Goal: Task Accomplishment & Management: Complete application form

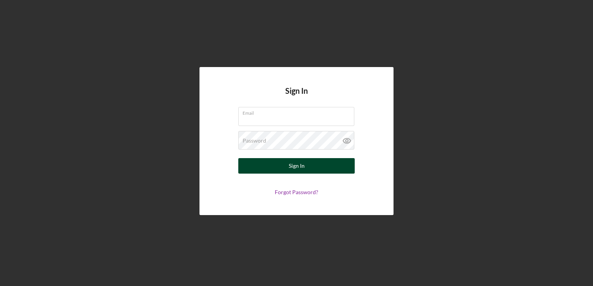
type input "[EMAIL_ADDRESS][DOMAIN_NAME]"
click at [304, 168] on button "Sign In" at bounding box center [296, 166] width 116 height 16
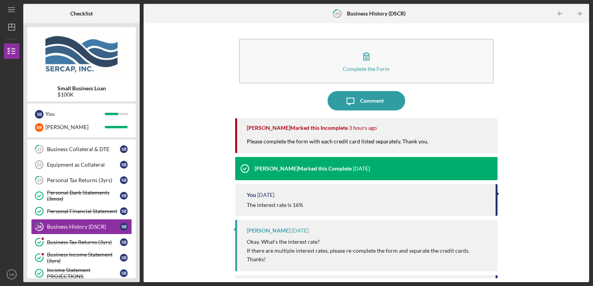
scroll to position [303, 0]
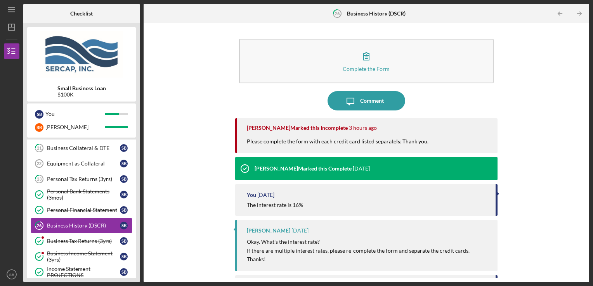
click at [93, 223] on div "Business History (DSCR)" at bounding box center [83, 226] width 73 height 6
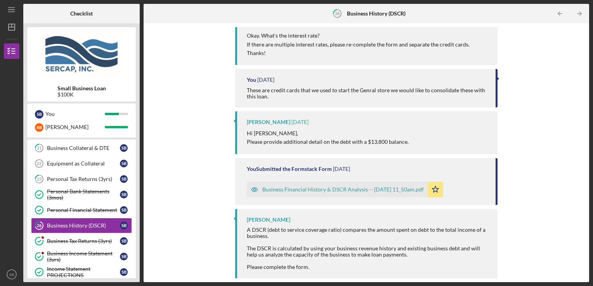
scroll to position [208, 0]
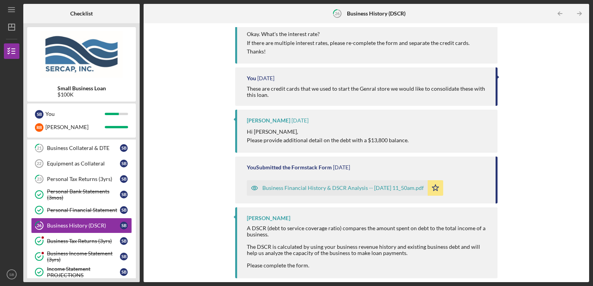
click at [350, 189] on div "Business Financial History & DSCR Analysis -- [DATE] 11_50am.pdf" at bounding box center [342, 188] width 161 height 6
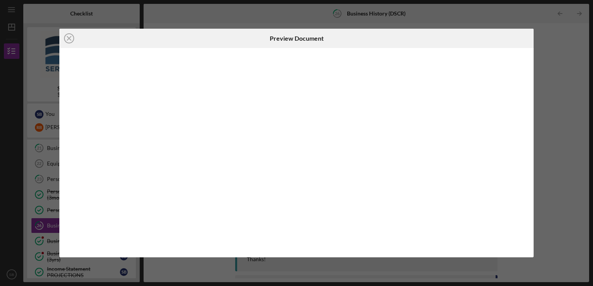
scroll to position [208, 0]
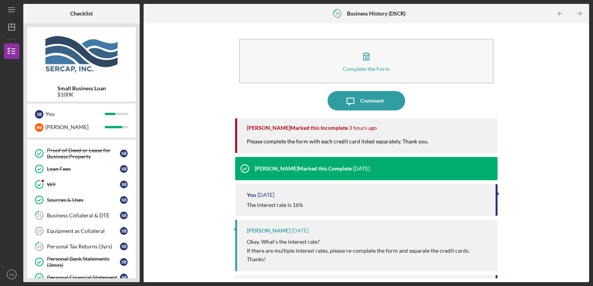
scroll to position [303, 0]
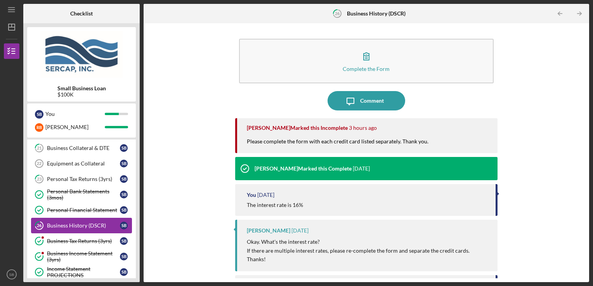
click at [95, 223] on div "Business History (DSCR)" at bounding box center [83, 226] width 73 height 6
click at [95, 224] on div "Business History (DSCR)" at bounding box center [83, 226] width 73 height 6
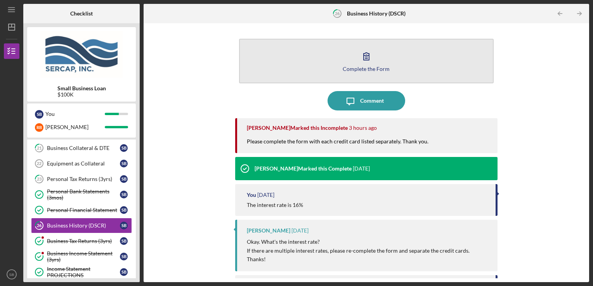
click at [388, 69] on button "Complete the Form Form" at bounding box center [366, 61] width 255 height 45
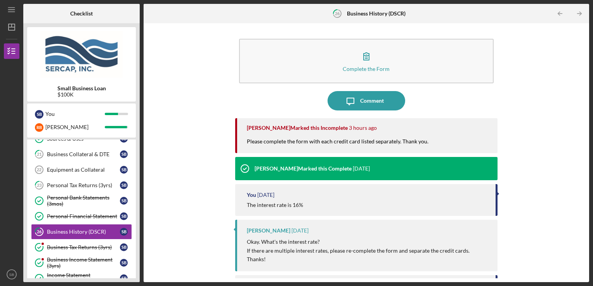
scroll to position [303, 0]
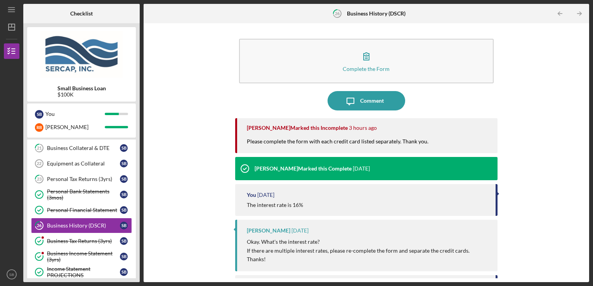
click at [235, 184] on div "[PERSON_NAME] Marked this Incomplete 3 hours ago Please complete the form with …" at bounding box center [366, 194] width 263 height 153
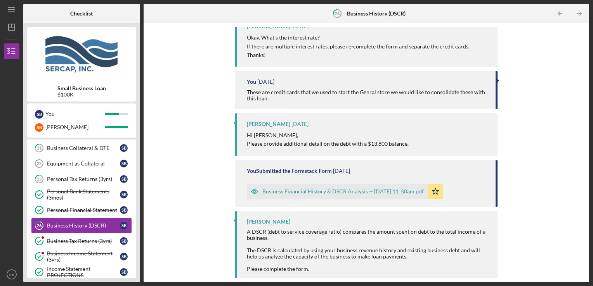
scroll to position [208, 0]
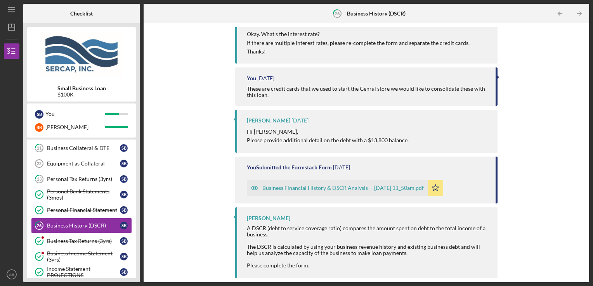
click at [404, 184] on div "Business Financial History & DSCR Analysis -- [DATE] 11_50am.pdf" at bounding box center [337, 188] width 181 height 16
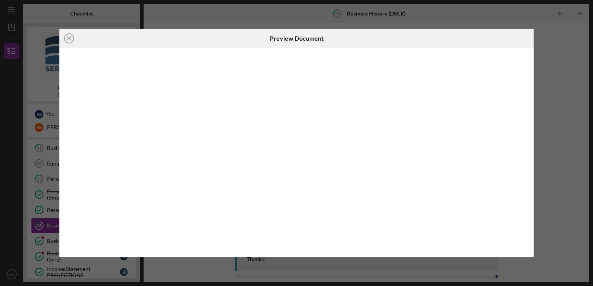
scroll to position [208, 0]
